Goal: Complete application form

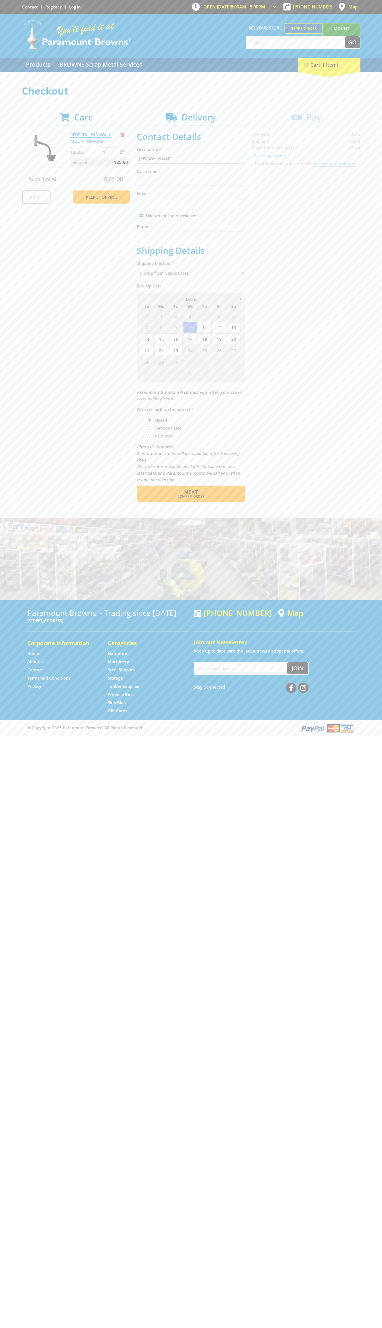
type input "[PERSON_NAME]"
type input "[EMAIL_ADDRESS][DOMAIN_NAME]"
type input "0293744000"
click at [191, 492] on span "Next" at bounding box center [191, 491] width 14 height 7
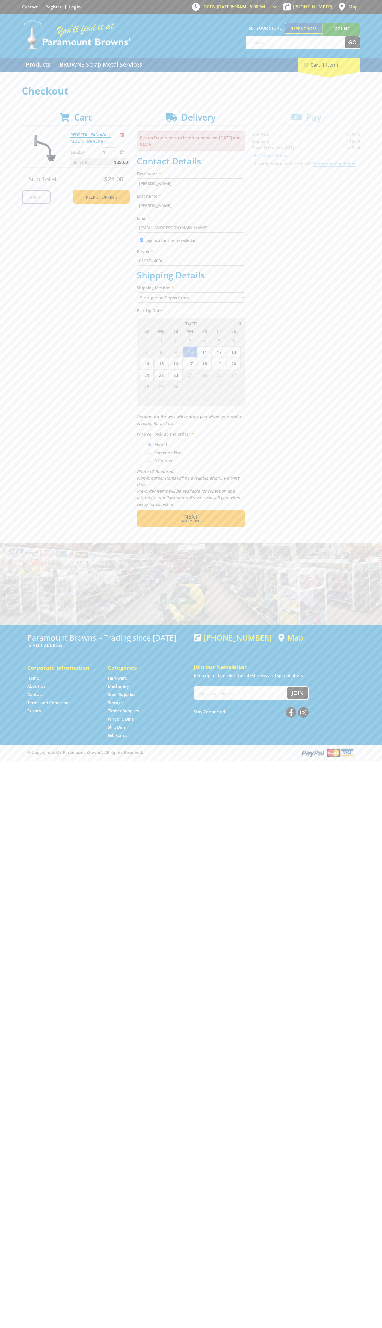
type input "[PERSON_NAME]"
click at [191, 521] on span "Confirm order" at bounding box center [191, 520] width 85 height 3
click at [191, 517] on span "Next" at bounding box center [191, 516] width 14 height 7
